Goal: Information Seeking & Learning: Learn about a topic

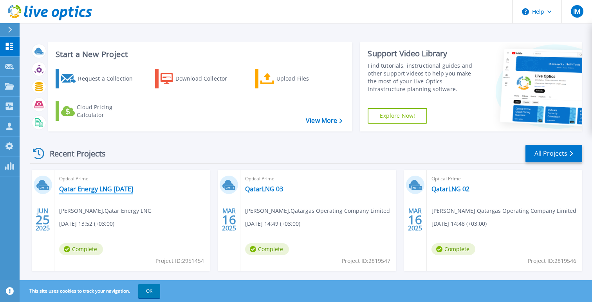
click at [127, 190] on link "Qatar Energy LNG [DATE]" at bounding box center [96, 189] width 74 height 8
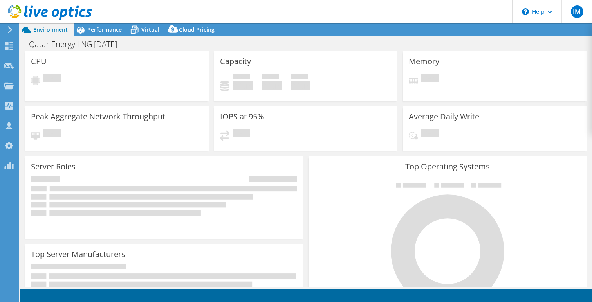
select select "USD"
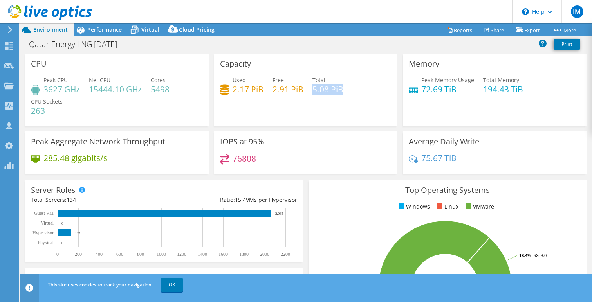
drag, startPoint x: 313, startPoint y: 89, endPoint x: 355, endPoint y: 89, distance: 41.9
click at [355, 89] on div "Used 2.17 PiB Free 2.91 PiB Total 5.08 PiB" at bounding box center [306, 88] width 172 height 25
click at [7, 69] on icon at bounding box center [8, 65] width 9 height 7
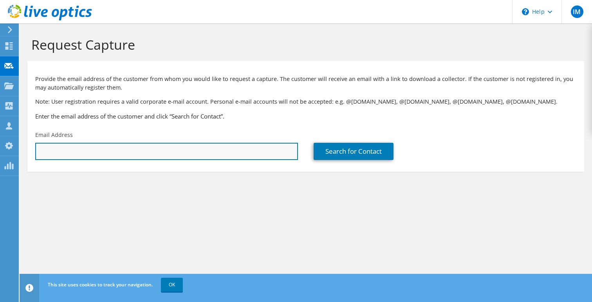
click at [84, 153] on input "text" at bounding box center [166, 151] width 263 height 17
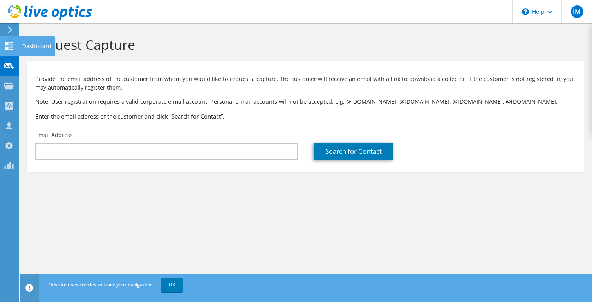
click at [5, 46] on icon at bounding box center [8, 45] width 9 height 7
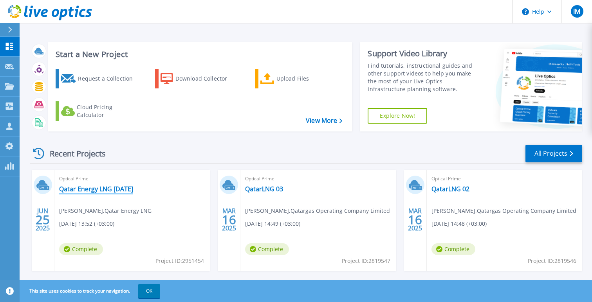
click at [93, 192] on link "Qatar Energy LNG [DATE]" at bounding box center [96, 189] width 74 height 8
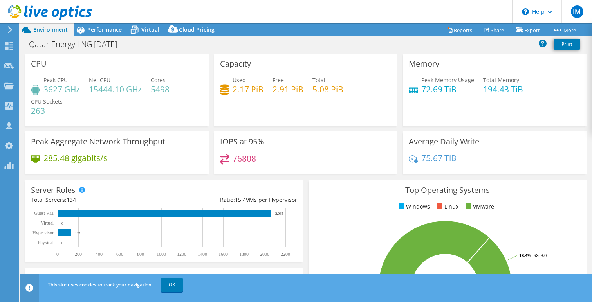
drag, startPoint x: 151, startPoint y: 89, endPoint x: 174, endPoint y: 89, distance: 23.1
click at [174, 89] on div "Peak CPU 3627 GHz Net CPU 15444.10 GHz Cores 5498 CPU Sockets 263" at bounding box center [117, 99] width 172 height 47
drag, startPoint x: 153, startPoint y: 89, endPoint x: 177, endPoint y: 89, distance: 24.3
click at [177, 89] on div "Peak CPU 3627 GHz Net CPU 15444.10 GHz Cores 5498 CPU Sockets 263" at bounding box center [117, 99] width 172 height 47
drag, startPoint x: 313, startPoint y: 88, endPoint x: 352, endPoint y: 87, distance: 38.8
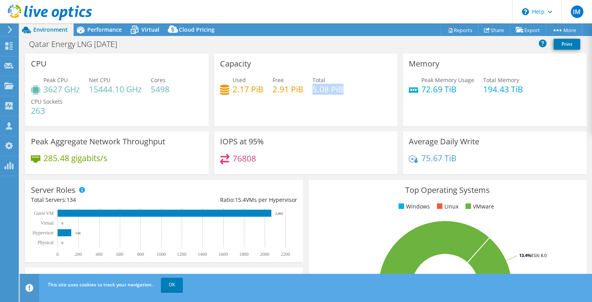
click at [352, 87] on div "Used 2.17 PiB Free 2.91 PiB Total 5.08 PiB" at bounding box center [306, 88] width 172 height 25
click at [458, 31] on link "Reports" at bounding box center [460, 30] width 38 height 12
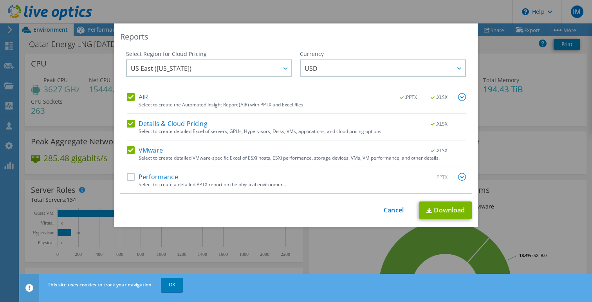
click at [395, 211] on link "Cancel" at bounding box center [394, 210] width 20 height 7
